Goal: Book appointment/travel/reservation

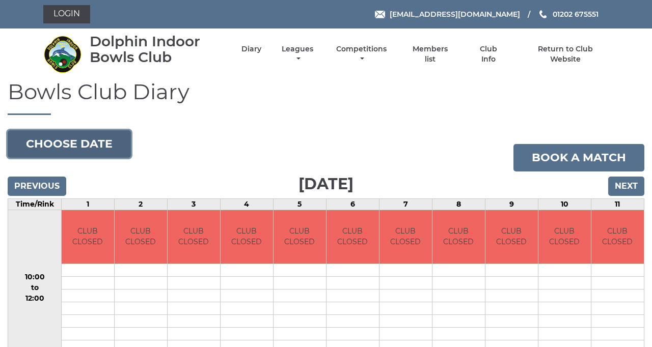
click at [127, 158] on button "Choose date" at bounding box center [69, 143] width 123 height 27
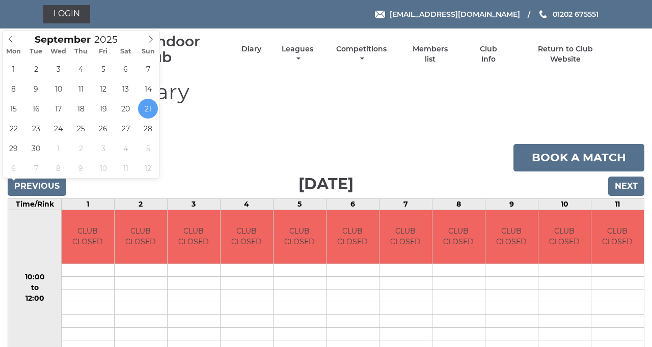
type input "[DATE]"
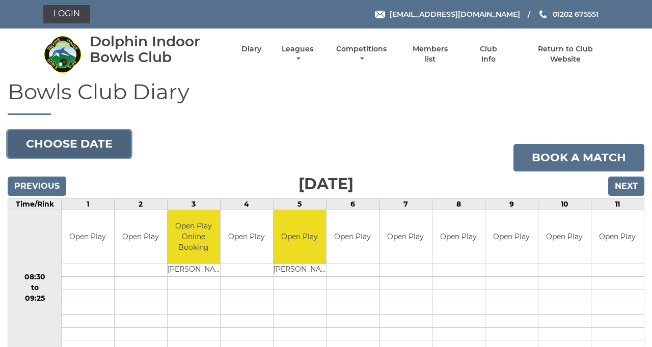
click at [106, 158] on button "Choose date" at bounding box center [69, 143] width 123 height 27
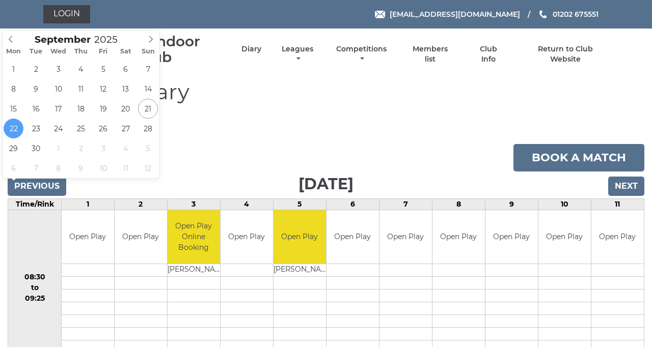
type input "2025-09-25"
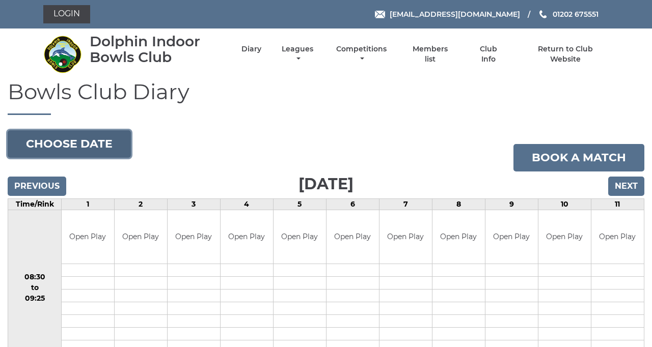
click at [107, 158] on button "Choose date" at bounding box center [69, 143] width 123 height 27
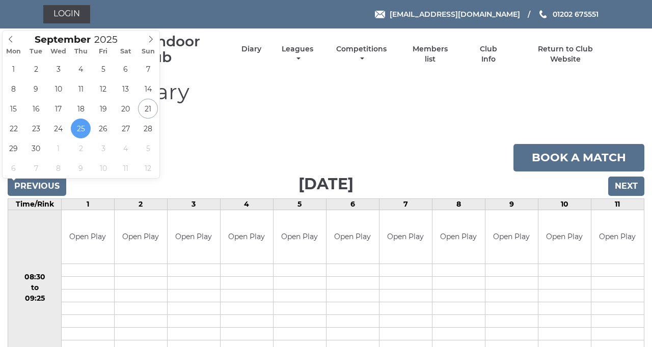
type input "2025-09-26"
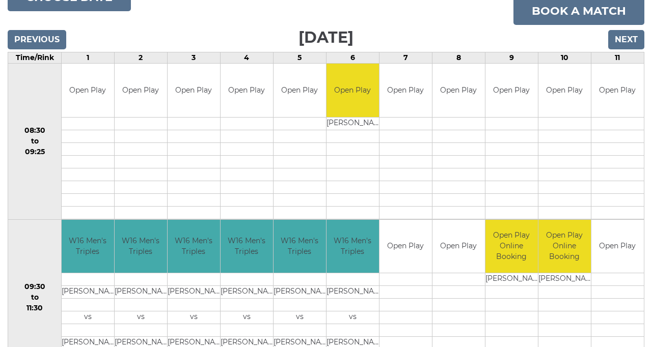
scroll to position [160, 0]
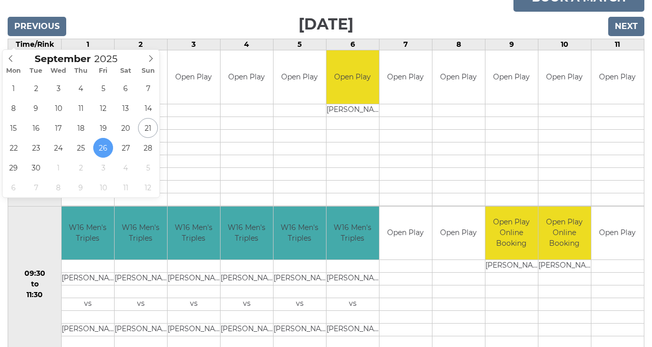
type input "2025-10-06"
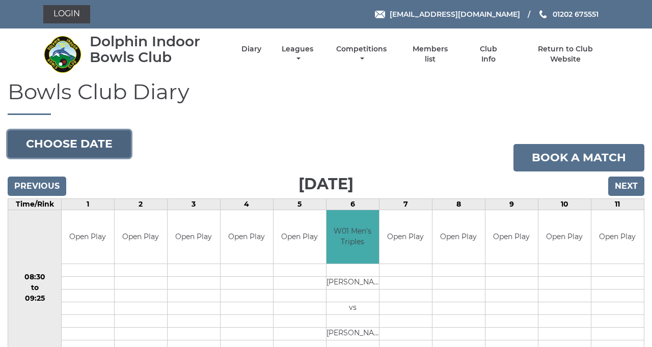
click at [131, 158] on button "Choose date" at bounding box center [69, 143] width 123 height 27
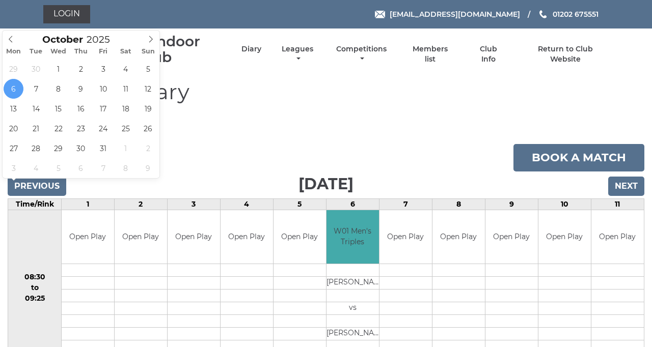
type input "2025-09-29"
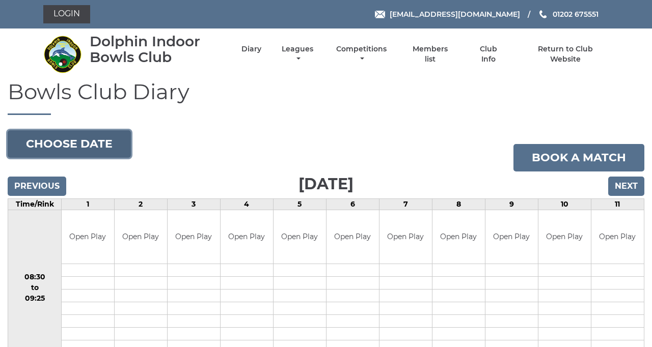
click at [117, 158] on button "Choose date" at bounding box center [69, 143] width 123 height 27
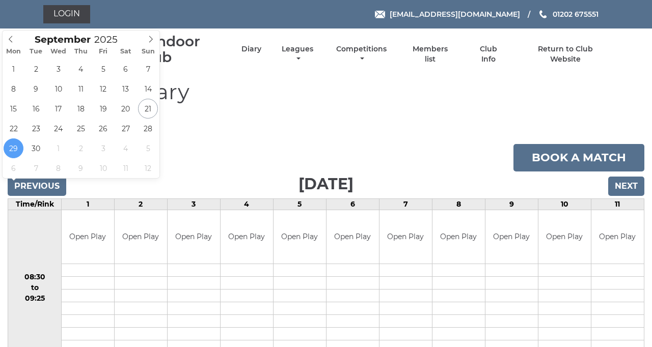
type input "[DATE]"
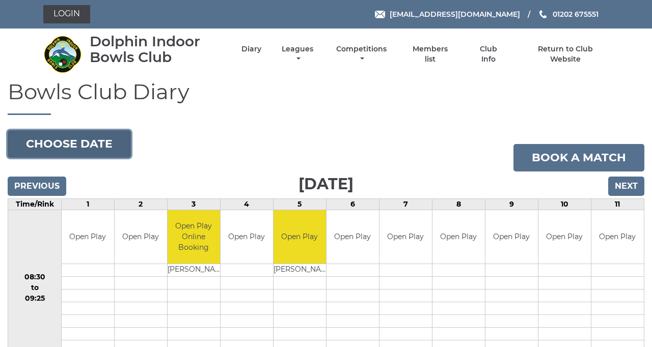
click at [100, 158] on button "Choose date" at bounding box center [69, 143] width 123 height 27
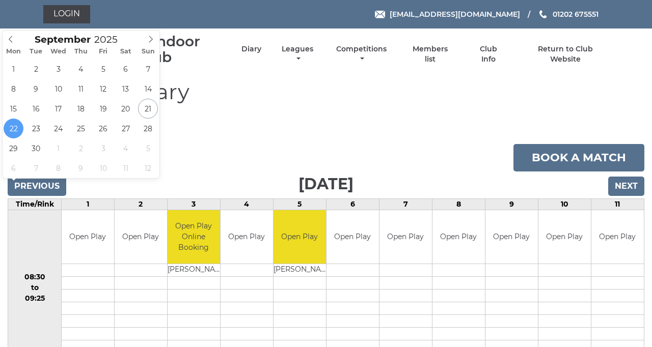
type input "2025-09-25"
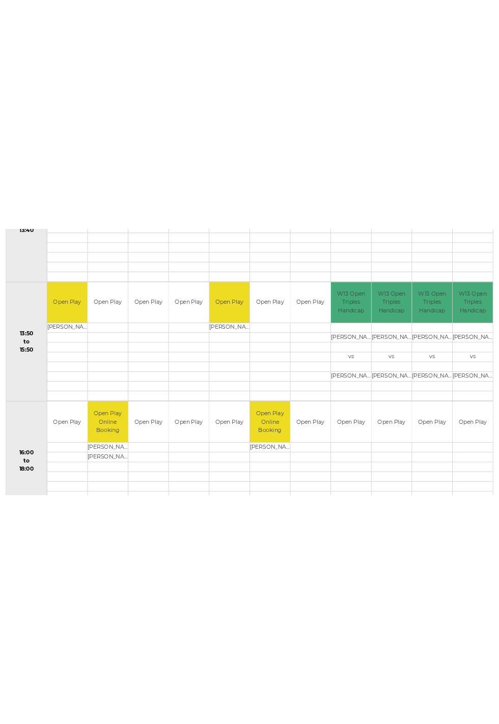
scroll to position [646, 0]
